Goal: Navigation & Orientation: Understand site structure

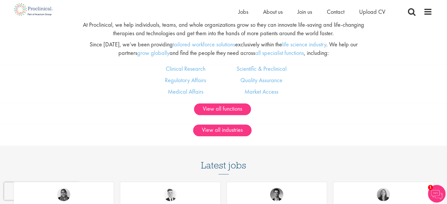
scroll to position [351, 0]
click at [245, 111] on link "View all functions" at bounding box center [222, 109] width 57 height 12
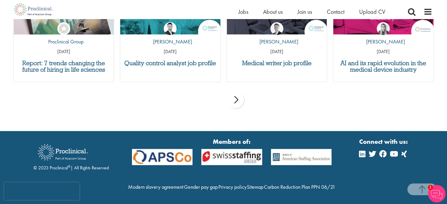
scroll to position [1035, 0]
click at [300, 13] on span "Join us" at bounding box center [304, 12] width 15 height 8
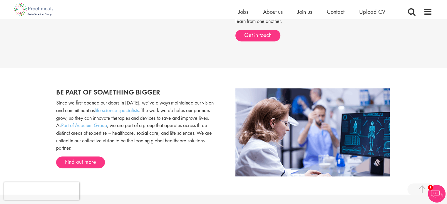
scroll to position [258, 0]
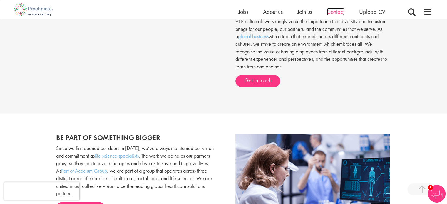
click at [331, 11] on span "Contact" at bounding box center [336, 12] width 18 height 8
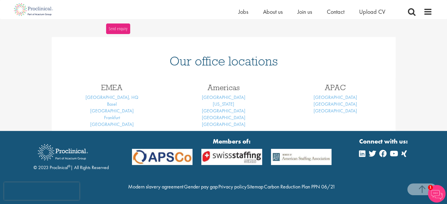
scroll to position [237, 0]
click at [375, 15] on span "Upload CV" at bounding box center [372, 12] width 26 height 8
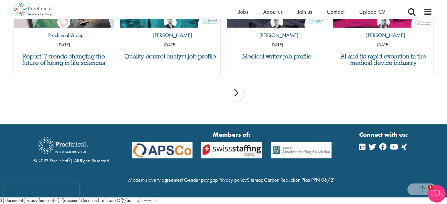
scroll to position [652, 0]
click at [244, 14] on span "Jobs" at bounding box center [243, 12] width 10 height 8
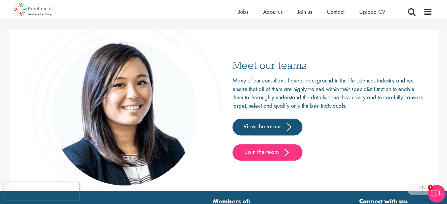
scroll to position [869, 0]
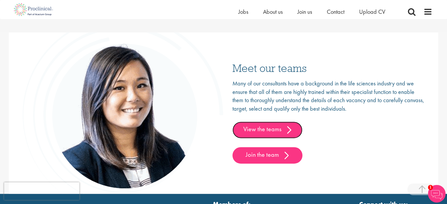
click at [255, 127] on link "View the teams" at bounding box center [267, 130] width 70 height 16
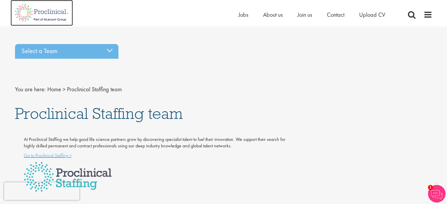
click at [46, 13] on img at bounding box center [42, 13] width 62 height 26
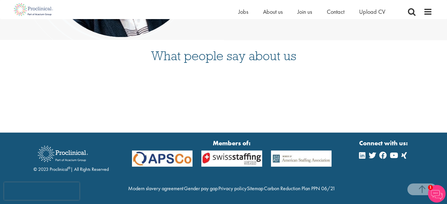
scroll to position [1532, 0]
